Goal: Transaction & Acquisition: Book appointment/travel/reservation

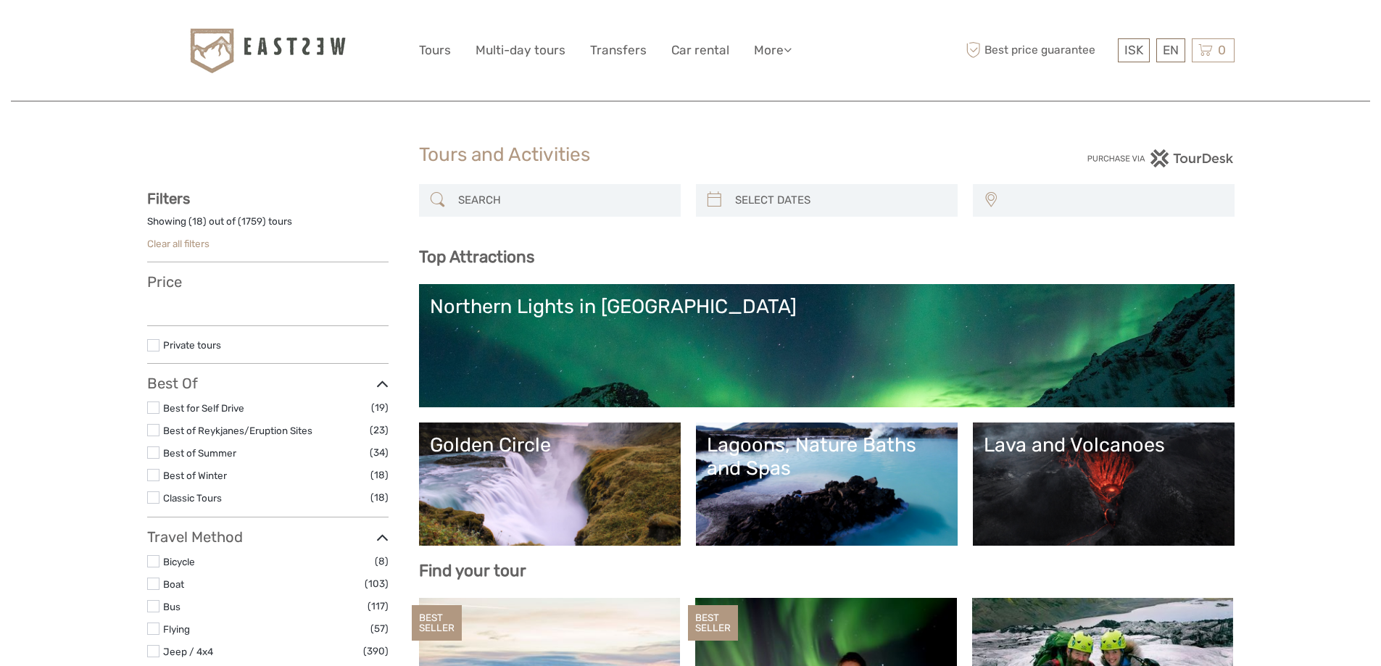
select select
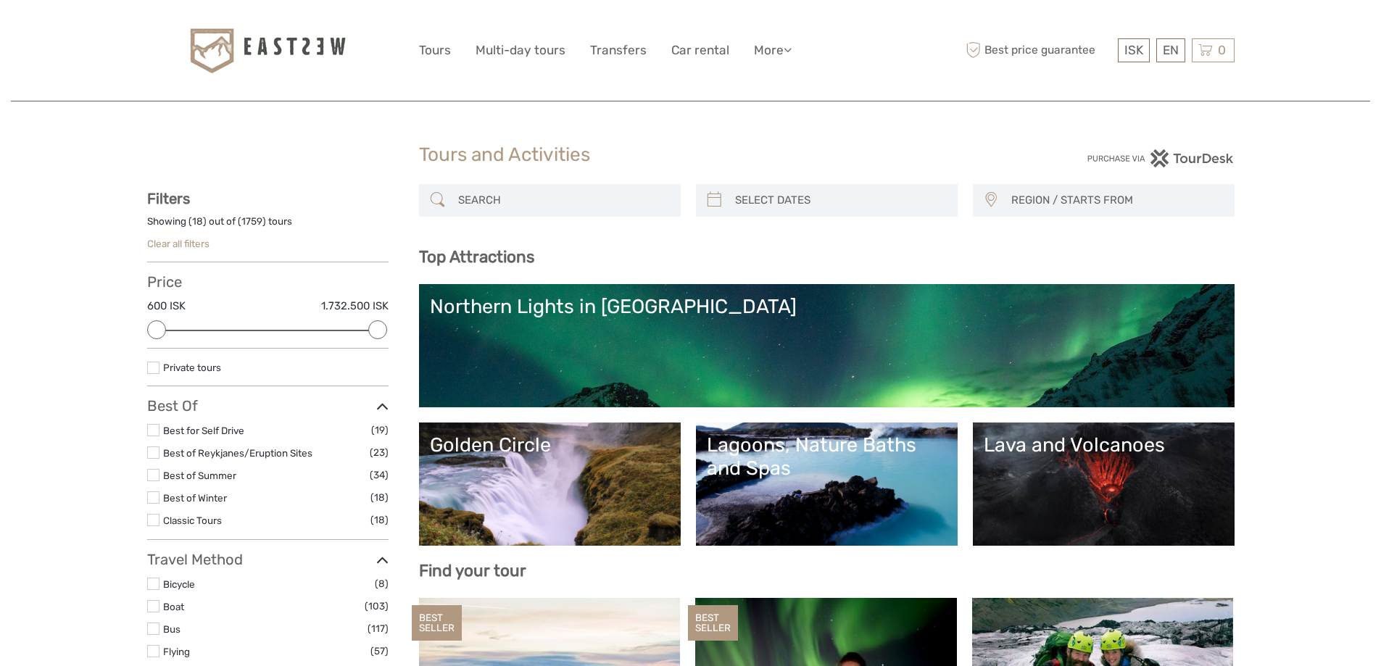
click at [726, 328] on link "Northern Lights in [GEOGRAPHIC_DATA]" at bounding box center [827, 345] width 794 height 101
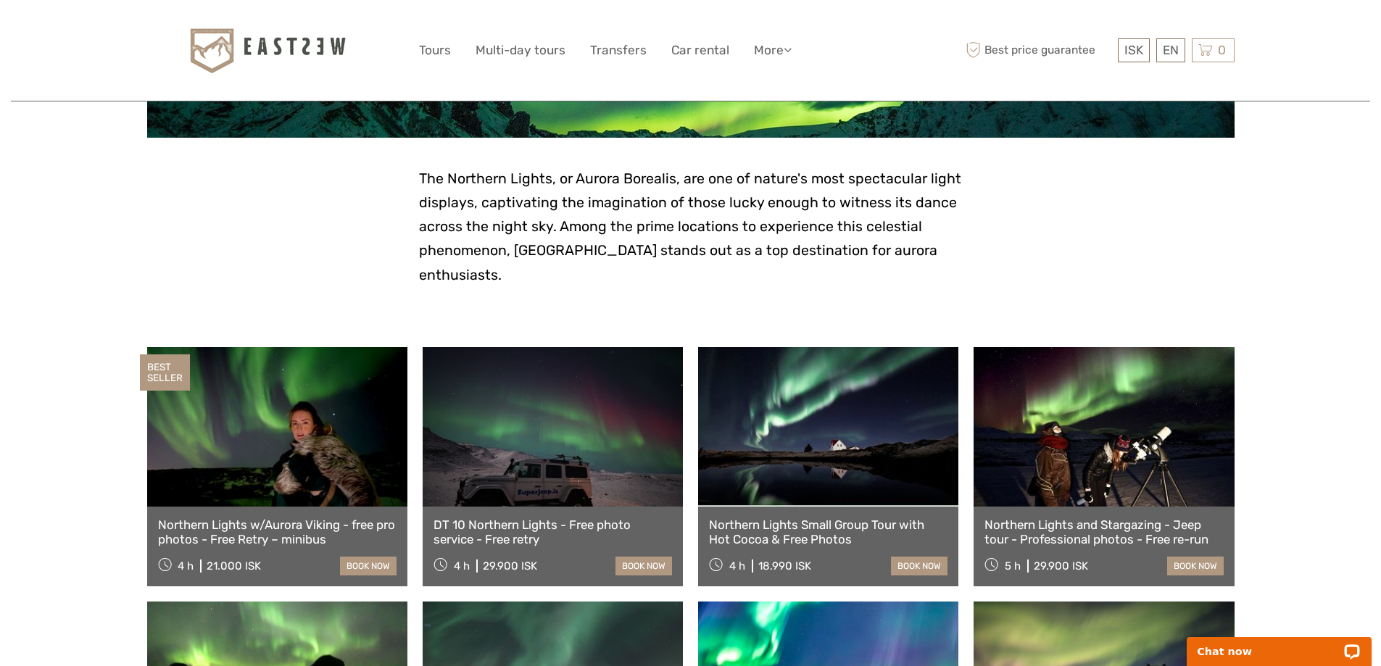
click at [800, 472] on link at bounding box center [828, 426] width 260 height 159
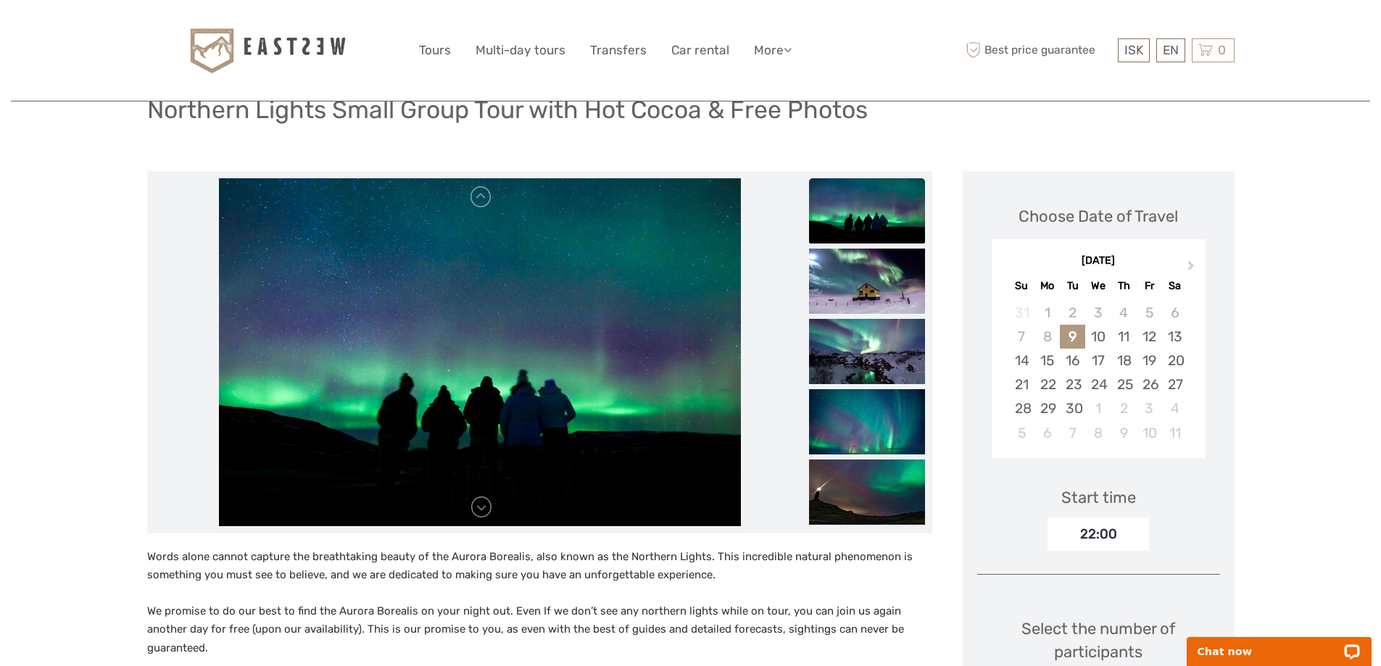
scroll to position [96, 0]
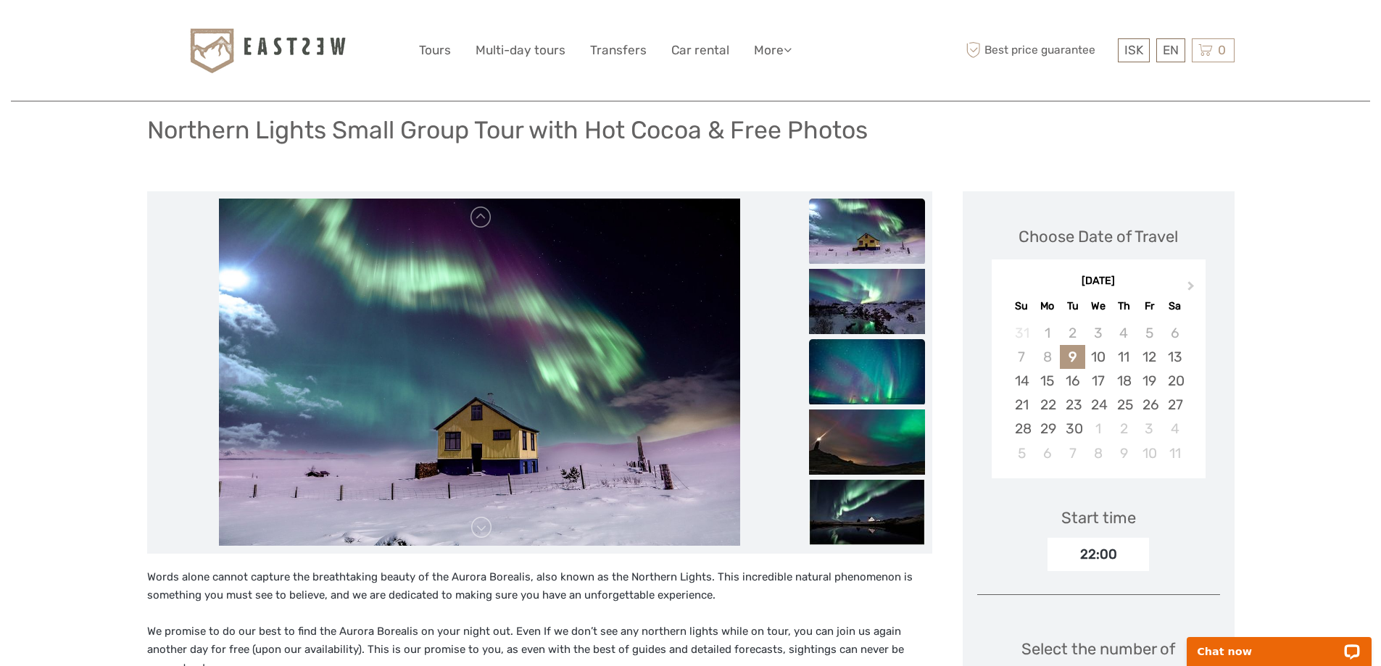
click at [854, 379] on img at bounding box center [867, 371] width 116 height 65
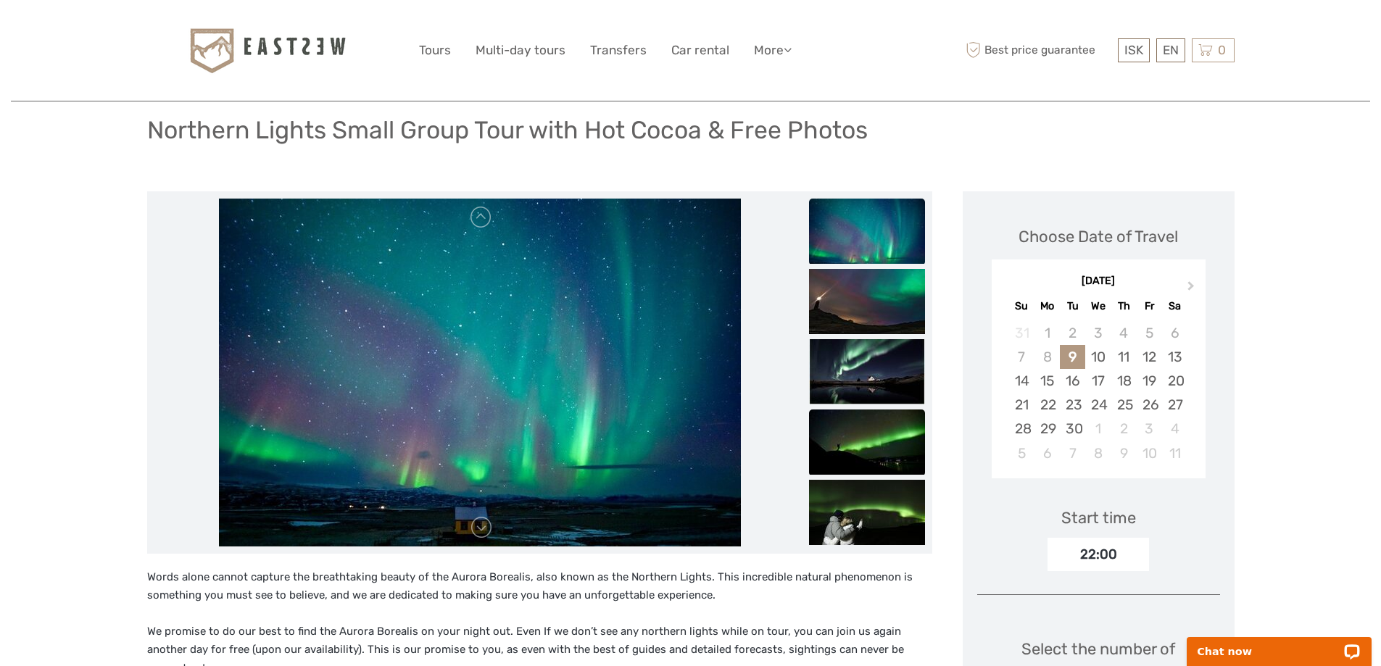
click at [856, 430] on img at bounding box center [867, 441] width 116 height 65
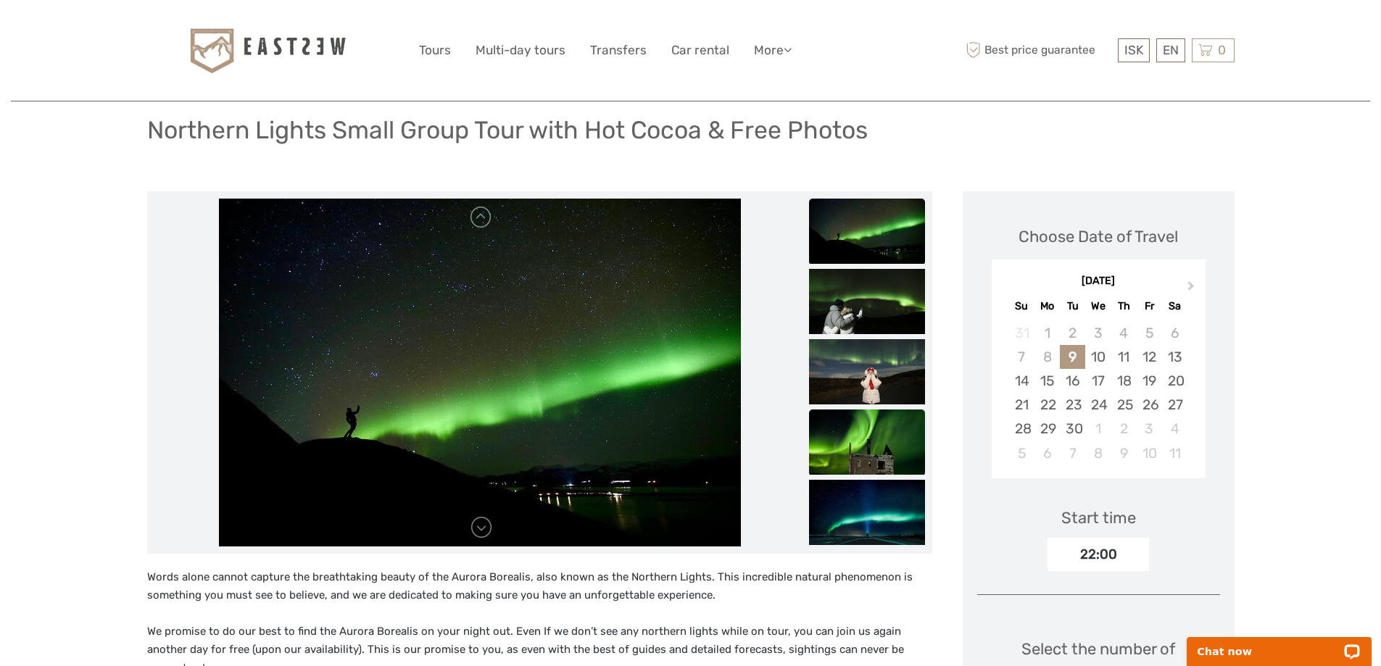
click at [853, 445] on img at bounding box center [867, 441] width 116 height 65
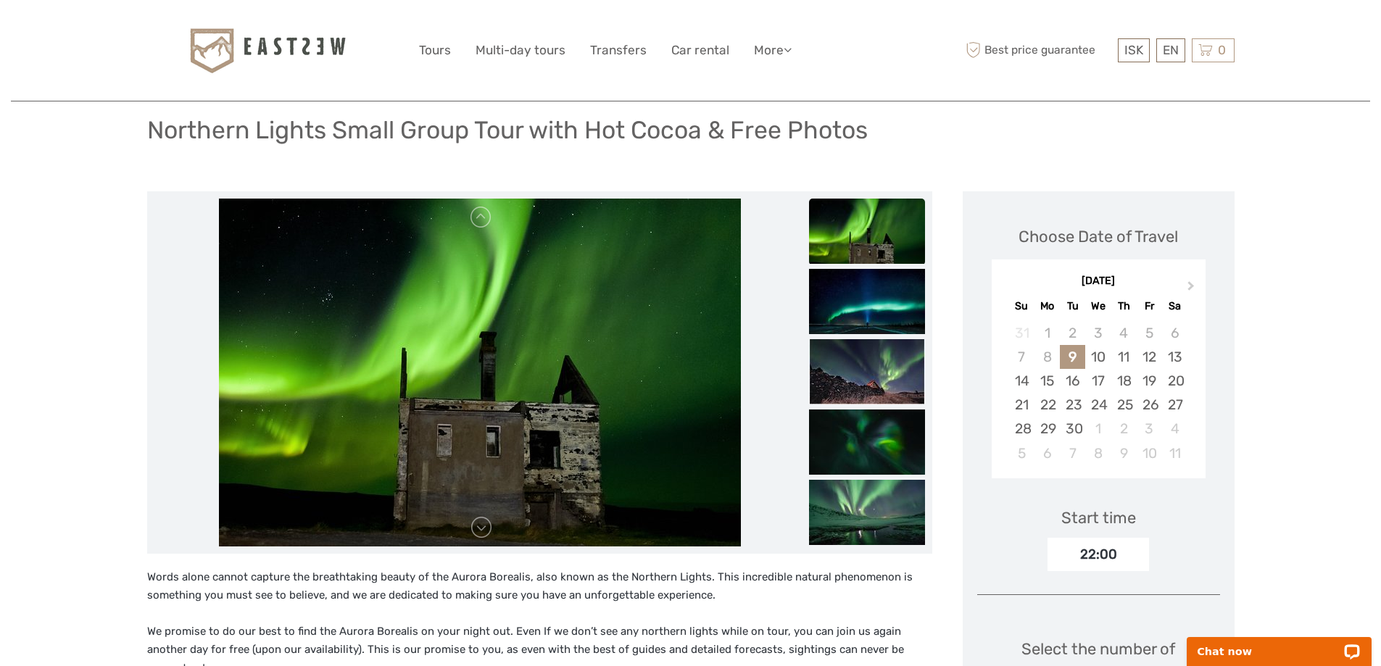
click at [838, 234] on img at bounding box center [867, 231] width 116 height 65
click at [844, 287] on img at bounding box center [867, 301] width 116 height 65
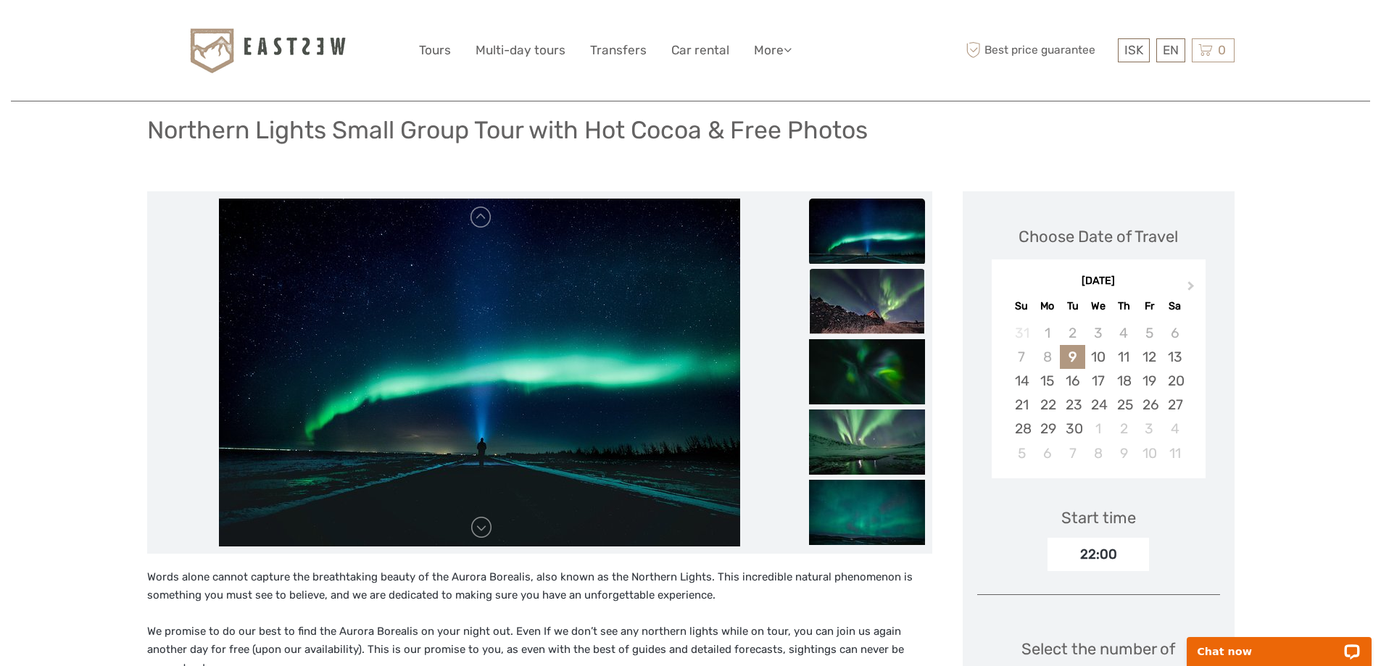
click at [845, 296] on img at bounding box center [867, 301] width 116 height 65
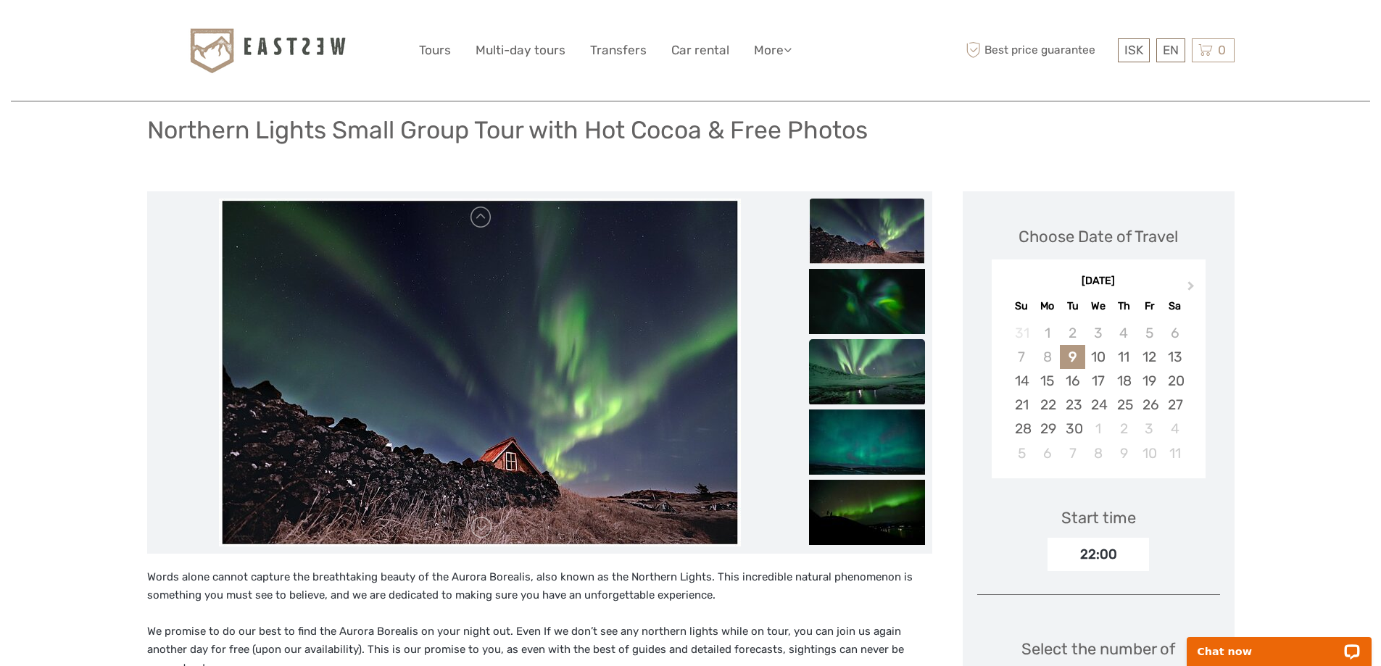
click at [845, 349] on img at bounding box center [867, 371] width 116 height 65
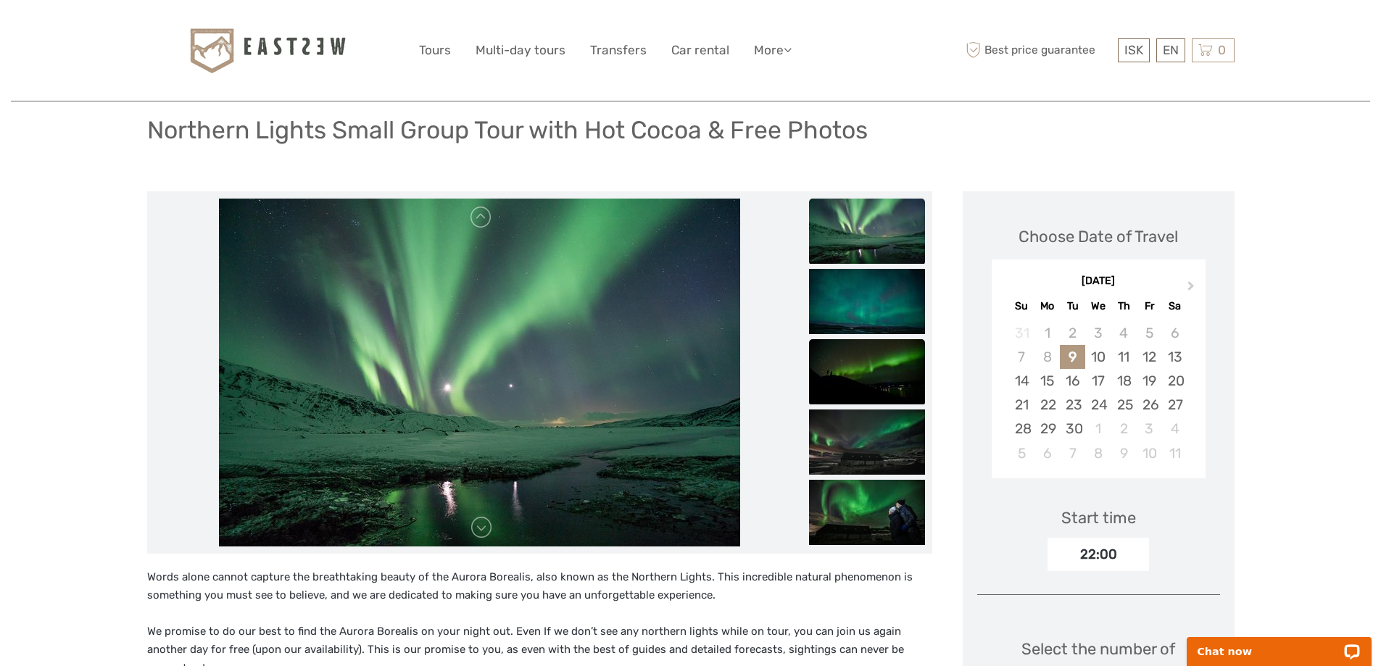
click at [845, 346] on img at bounding box center [867, 371] width 116 height 65
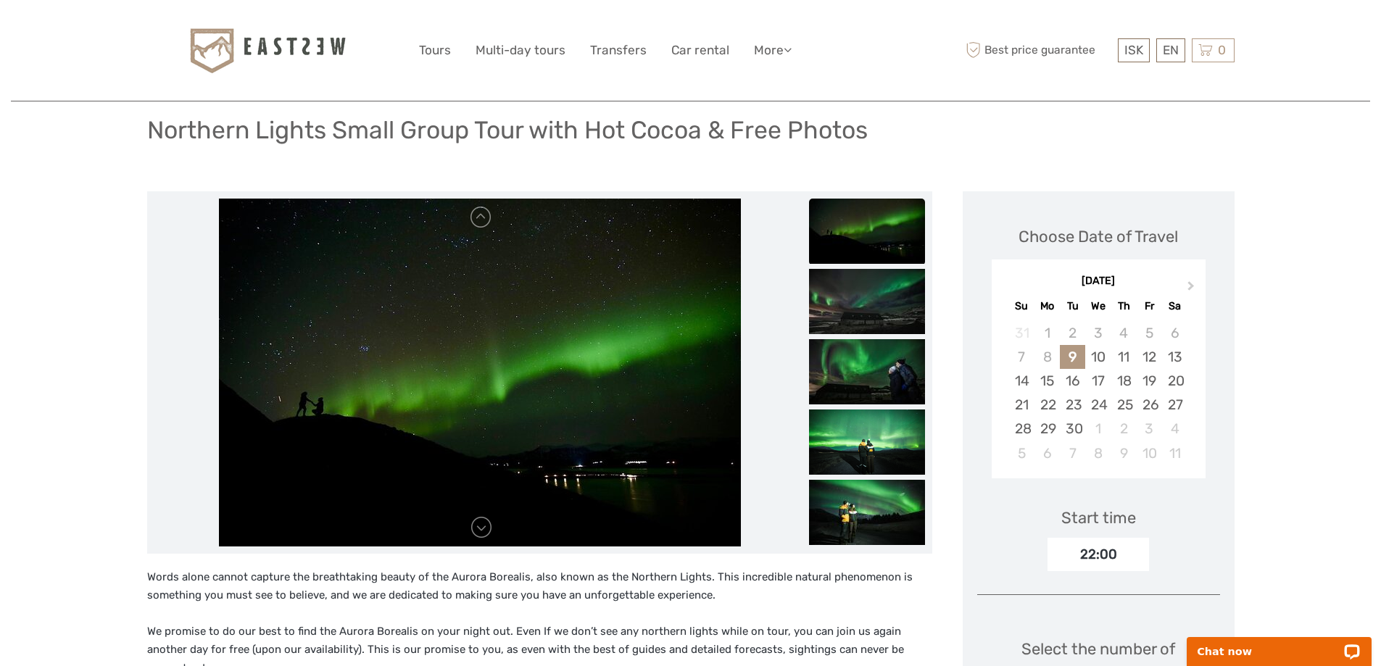
click at [845, 346] on img at bounding box center [867, 371] width 116 height 65
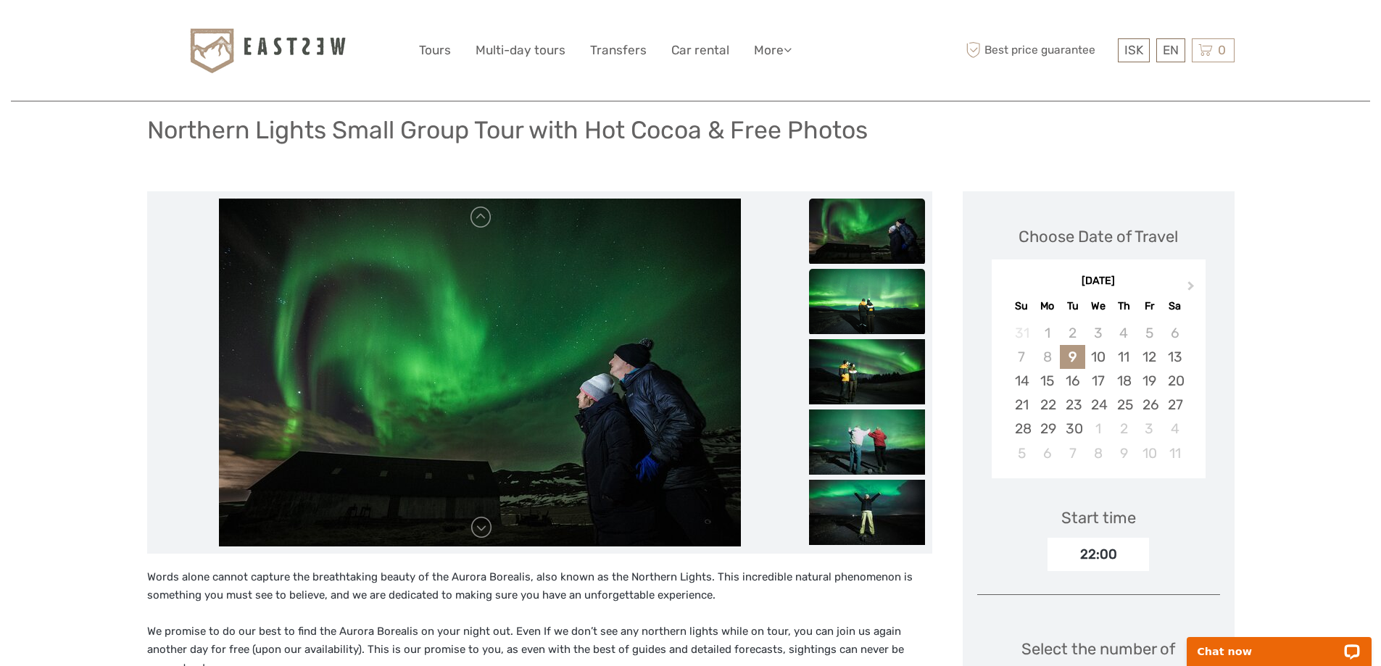
click at [862, 319] on img at bounding box center [867, 301] width 116 height 65
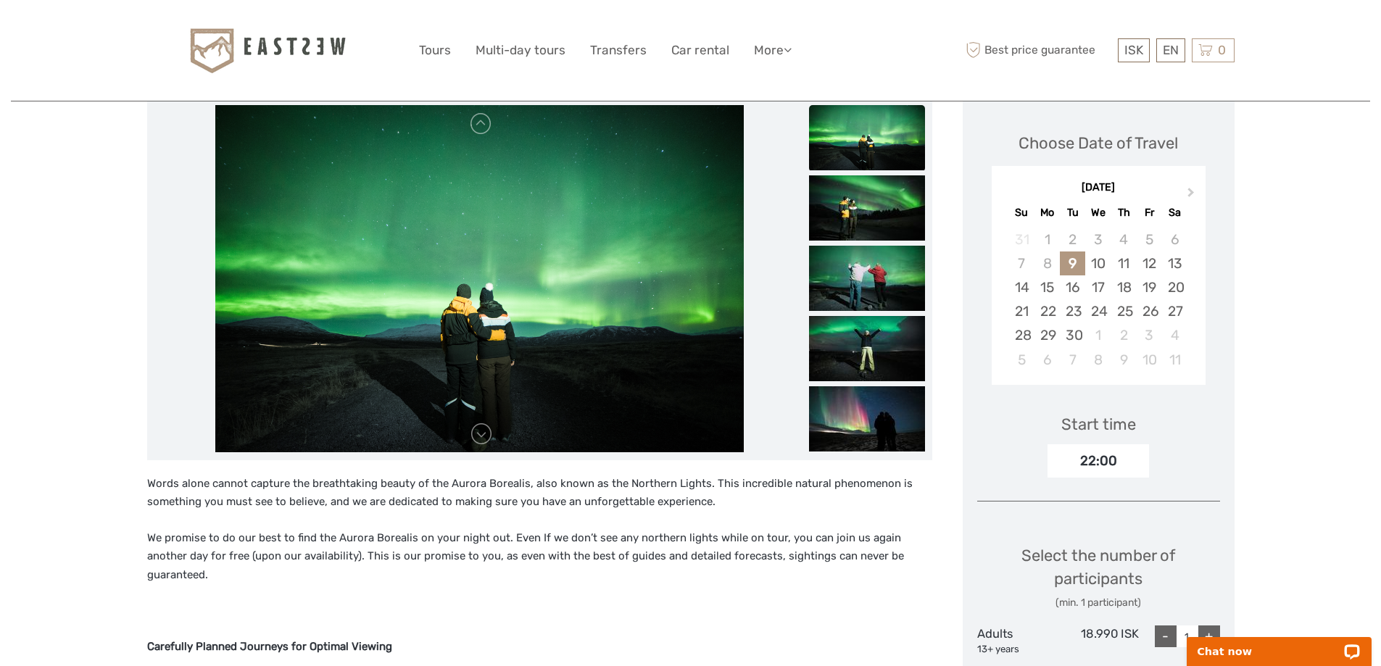
scroll to position [193, 0]
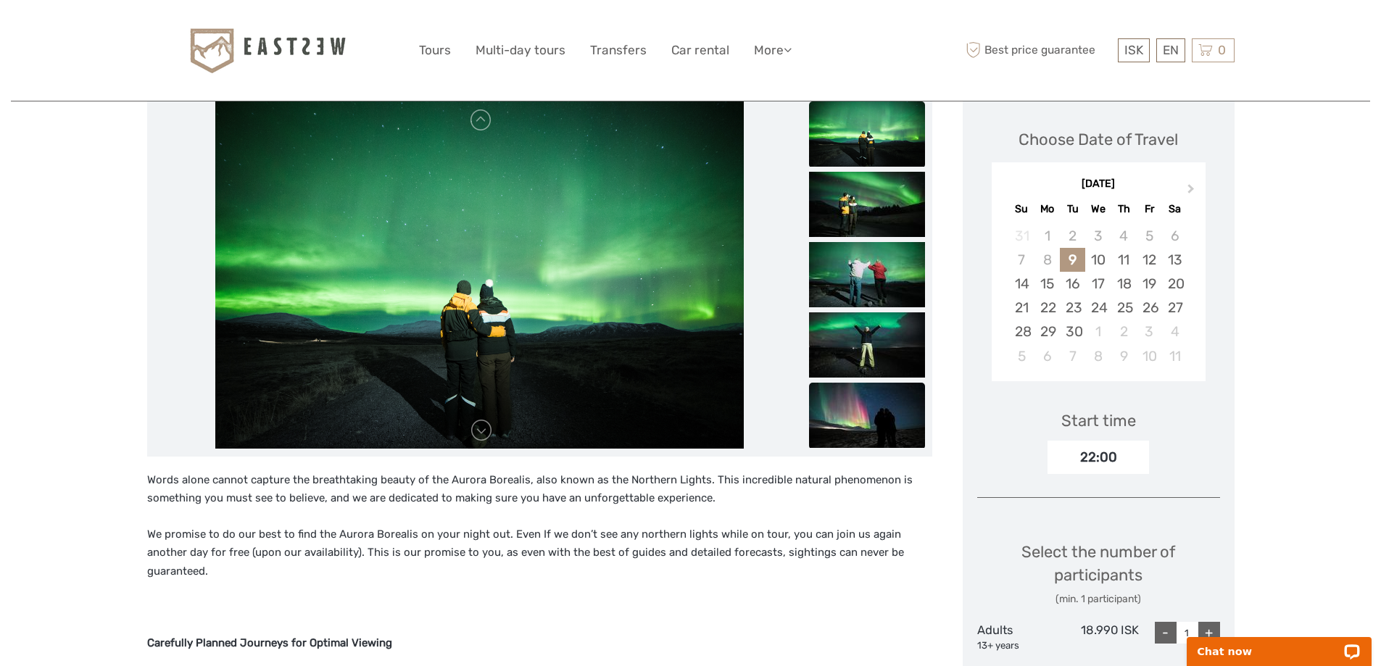
click at [865, 423] on img at bounding box center [867, 415] width 116 height 65
